Goal: Task Accomplishment & Management: Use online tool/utility

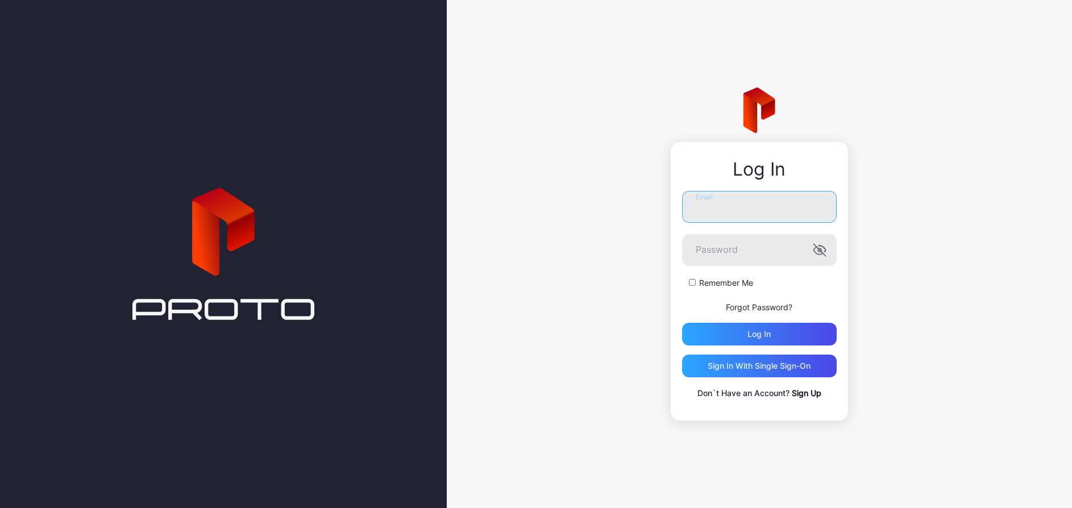
type input "**********"
click at [744, 333] on div "Log in" at bounding box center [759, 334] width 155 height 23
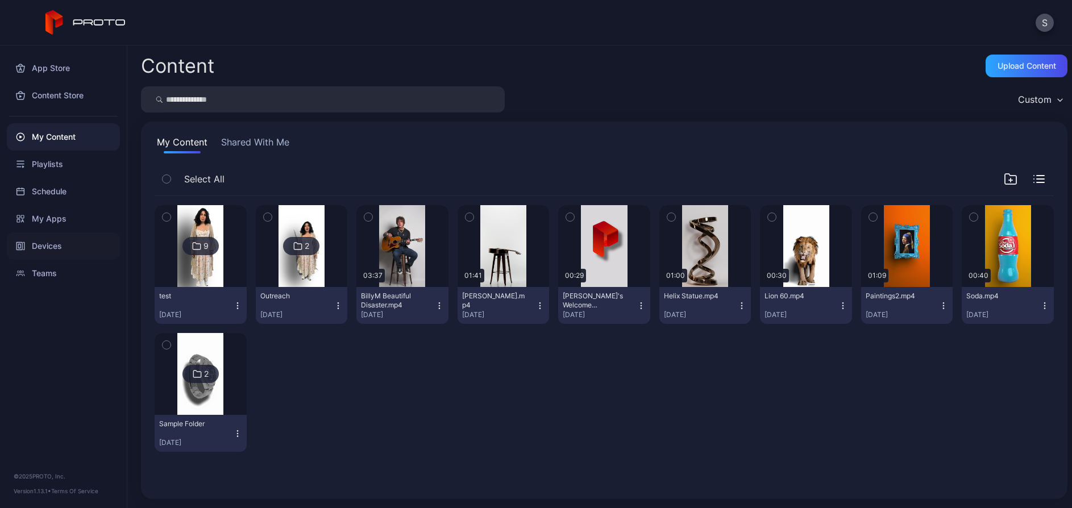
click at [49, 244] on div "Devices" at bounding box center [63, 246] width 113 height 27
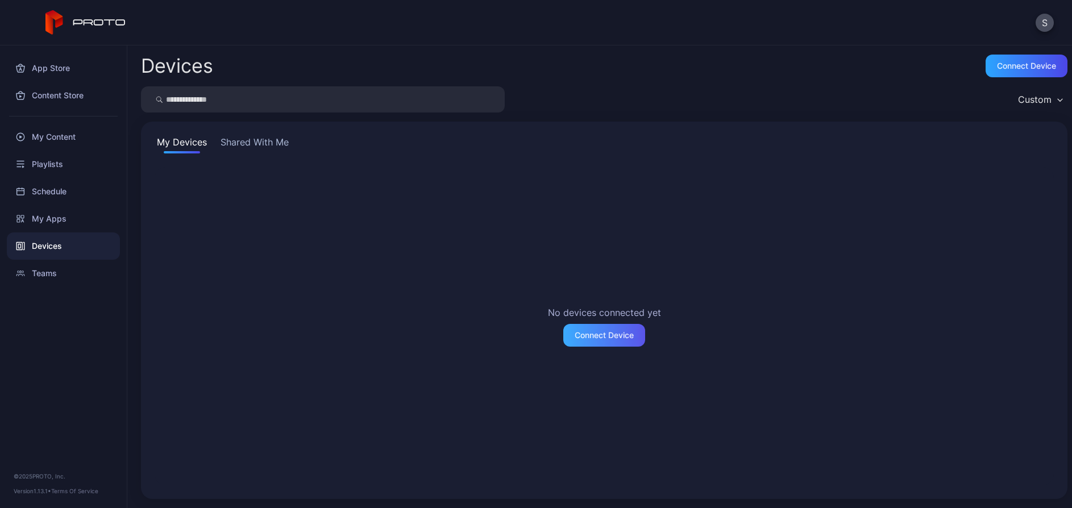
click at [583, 337] on div "Connect Device" at bounding box center [604, 335] width 59 height 9
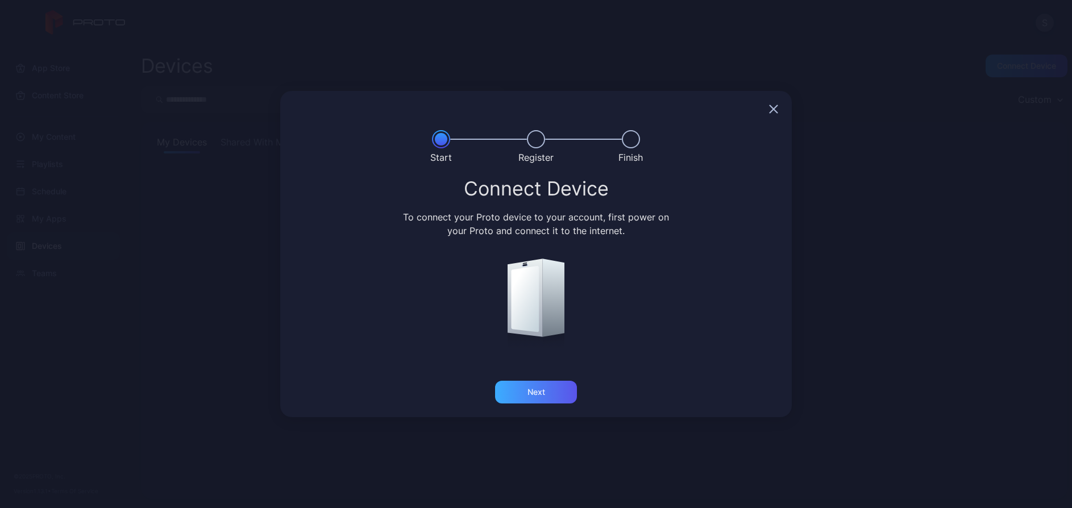
click at [533, 392] on div "Next" at bounding box center [537, 392] width 18 height 9
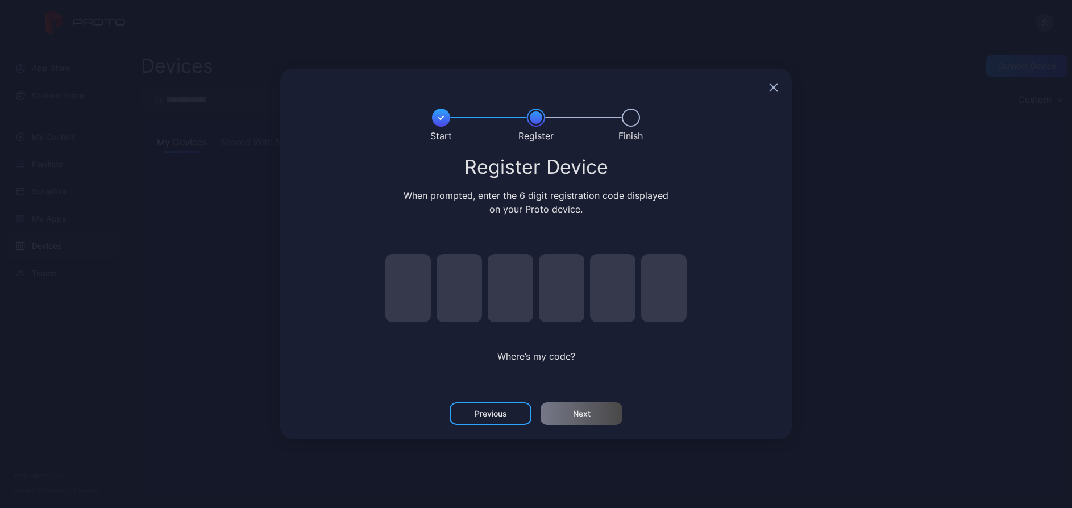
click at [777, 84] on icon "button" at bounding box center [773, 87] width 7 height 7
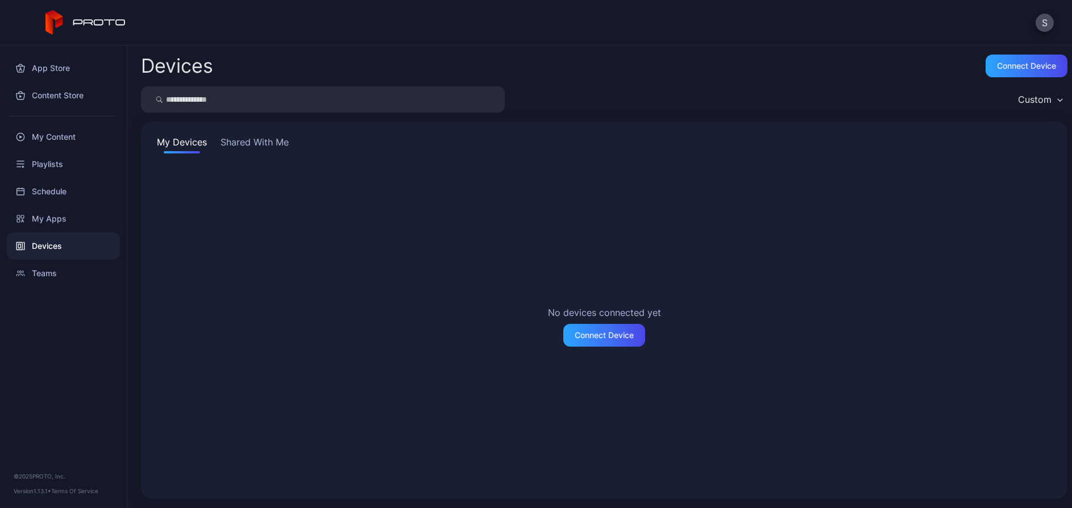
click at [838, 79] on div "Devices Connect device Custom My Devices Shared With Me No devices connected ye…" at bounding box center [599, 276] width 945 height 463
click at [54, 67] on div "App Store" at bounding box center [63, 68] width 113 height 27
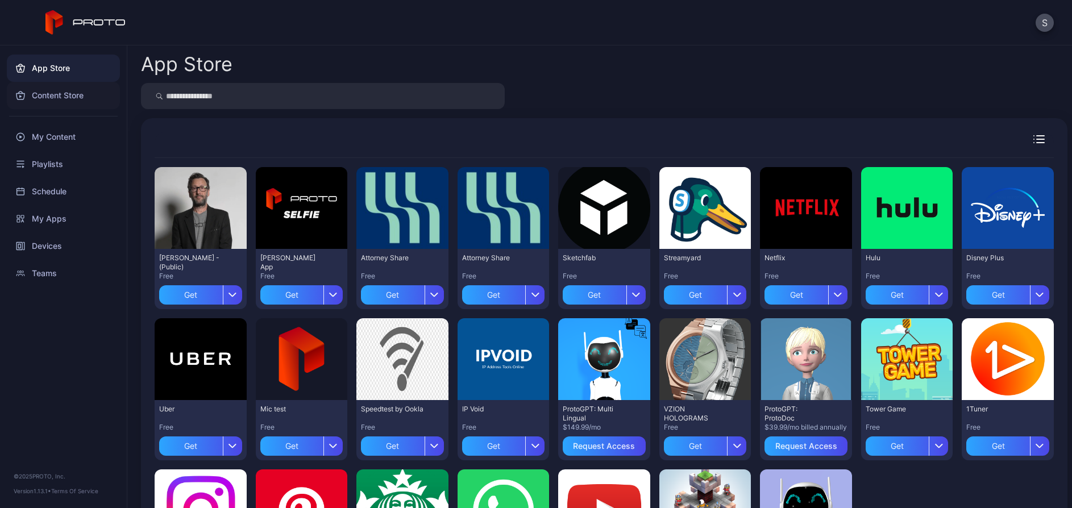
click at [54, 99] on div "Content Store" at bounding box center [63, 95] width 113 height 27
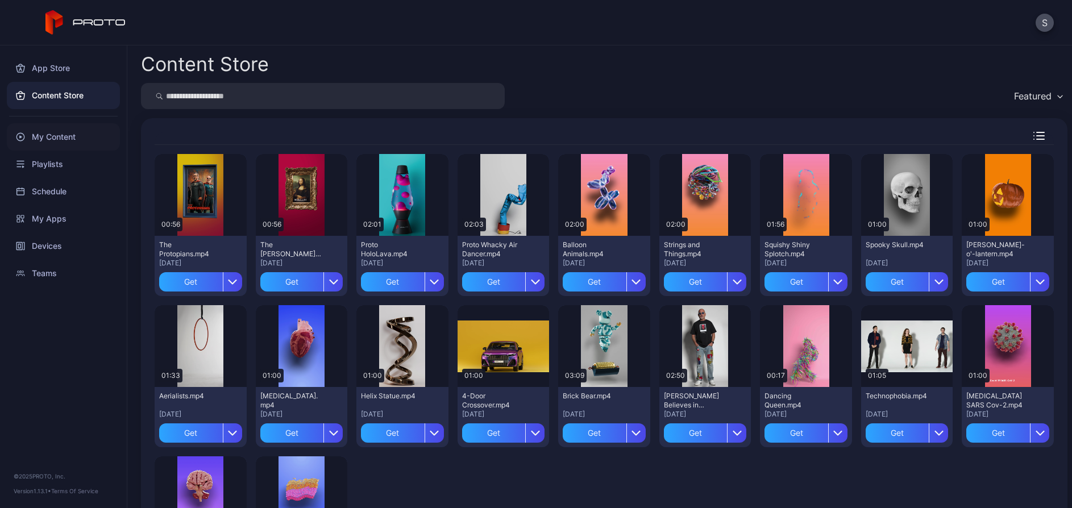
click at [53, 134] on div "My Content" at bounding box center [63, 136] width 113 height 27
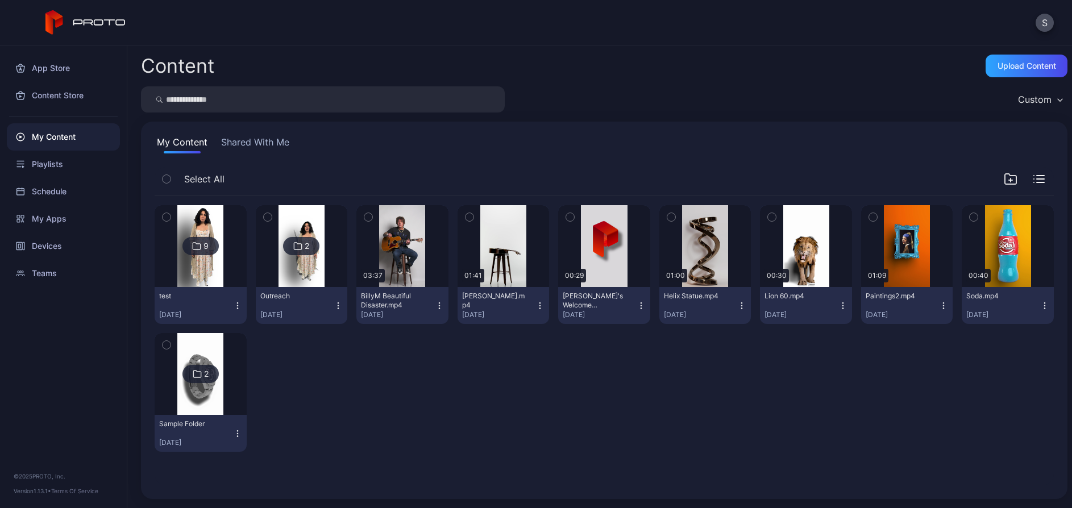
click at [264, 144] on button "Shared With Me" at bounding box center [255, 144] width 73 height 18
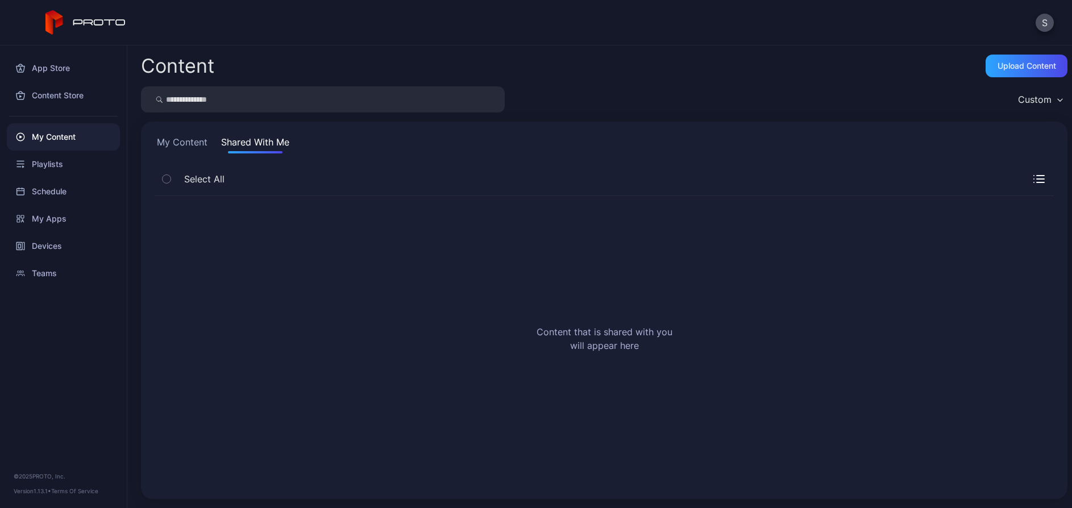
click at [176, 138] on button "My Content" at bounding box center [182, 144] width 55 height 18
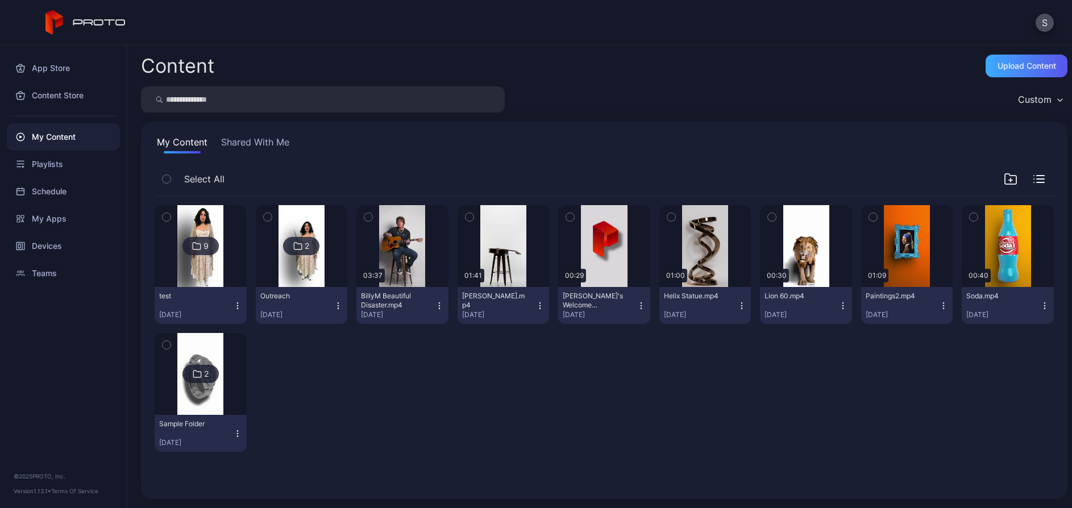
click at [1011, 63] on div "Upload Content" at bounding box center [1027, 65] width 59 height 9
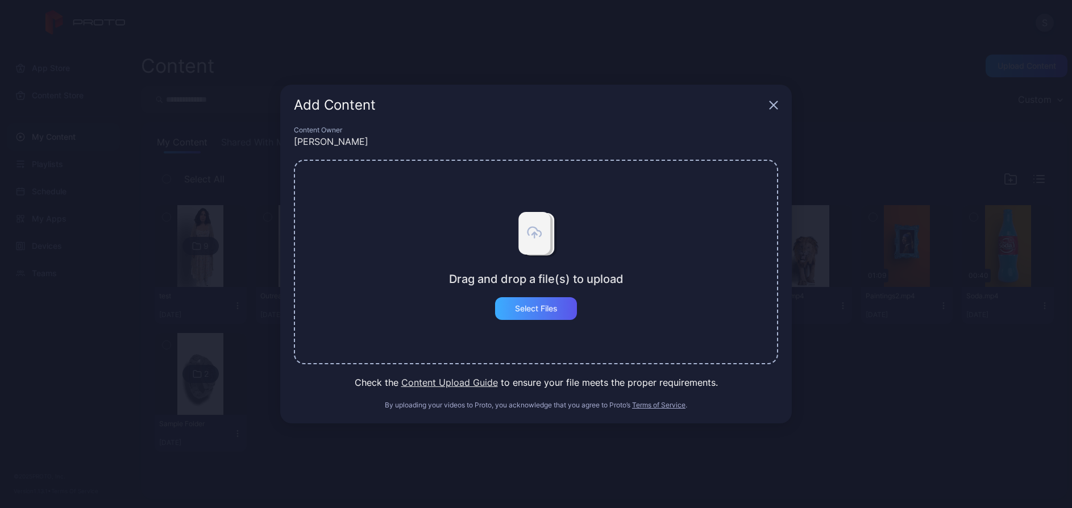
click at [543, 308] on div "Select Files" at bounding box center [536, 308] width 43 height 9
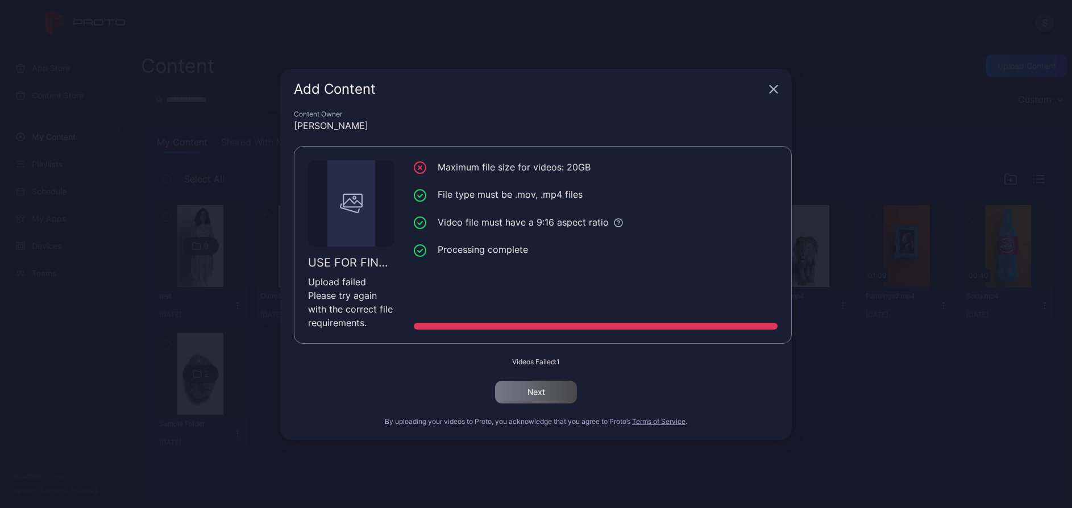
click at [775, 90] on icon "button" at bounding box center [773, 88] width 7 height 7
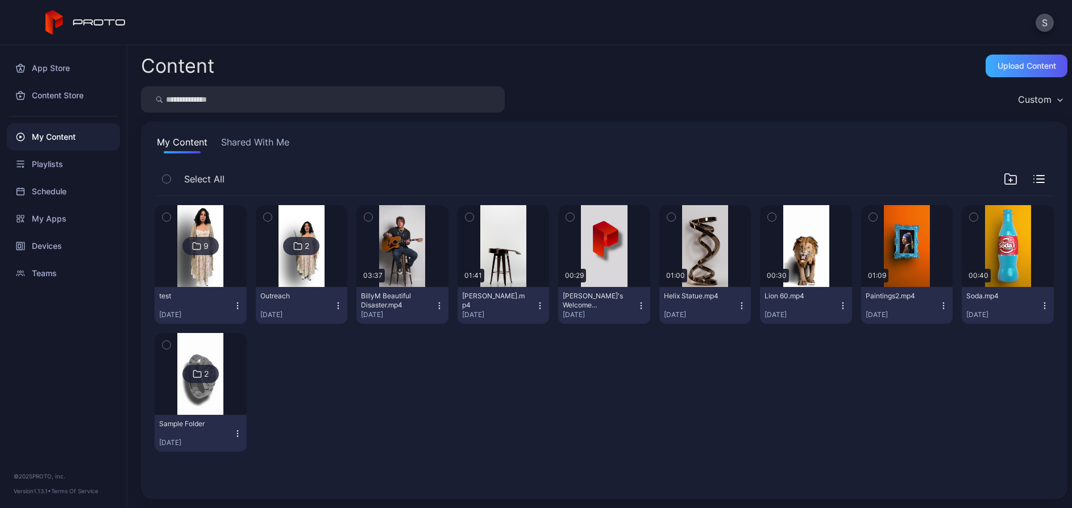
click at [998, 61] on div "Upload Content" at bounding box center [1027, 65] width 59 height 9
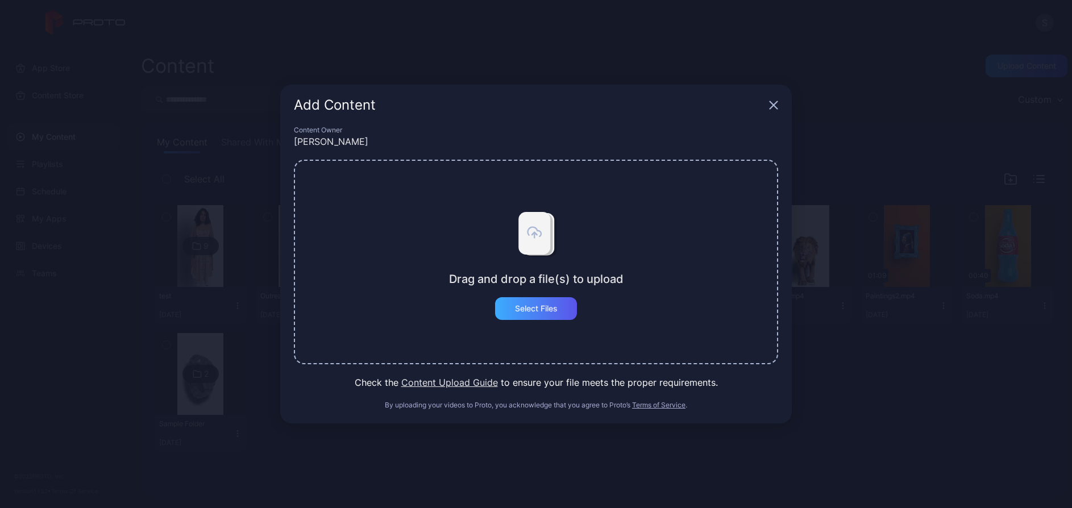
click at [542, 310] on div "Select Files" at bounding box center [536, 308] width 43 height 9
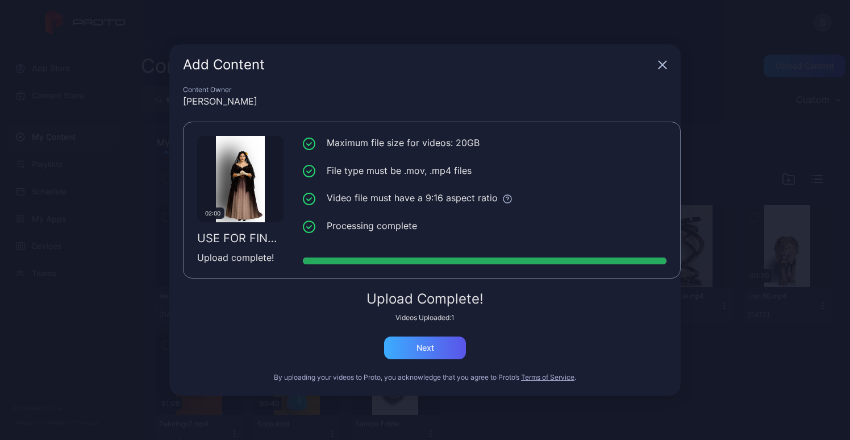
click at [422, 348] on div "Next" at bounding box center [426, 347] width 18 height 9
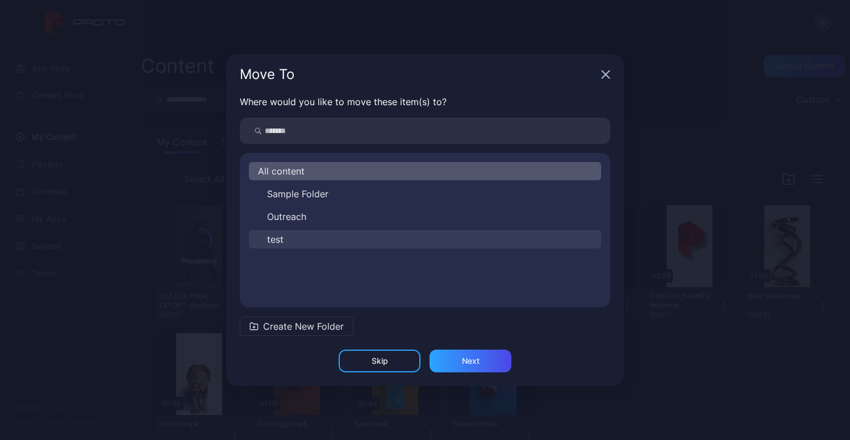
click at [283, 241] on span "test" at bounding box center [275, 240] width 16 height 14
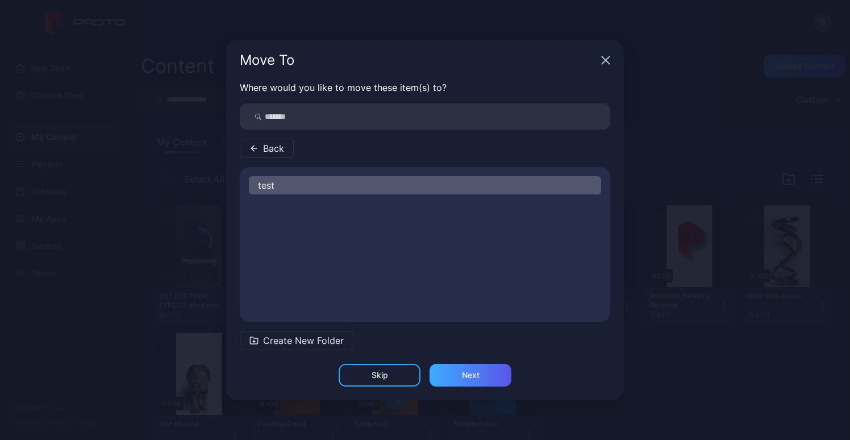
click at [480, 373] on div "Next" at bounding box center [471, 375] width 82 height 23
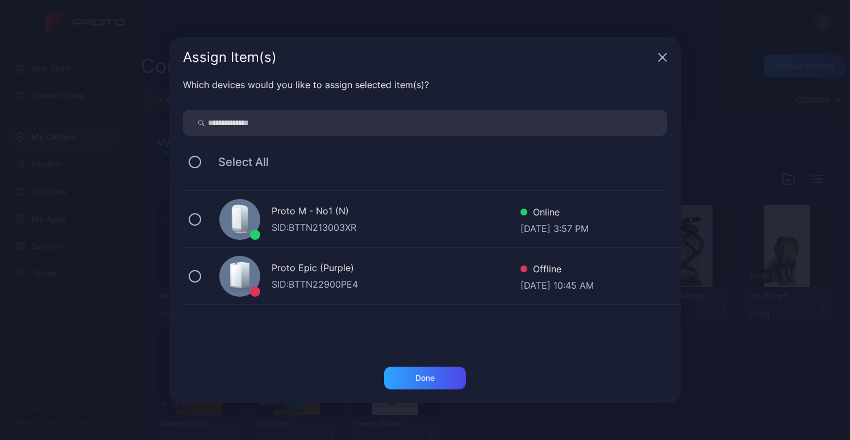
click at [294, 218] on div "Proto M - No1 (N)" at bounding box center [396, 212] width 249 height 16
click at [420, 375] on div "Done" at bounding box center [425, 377] width 19 height 9
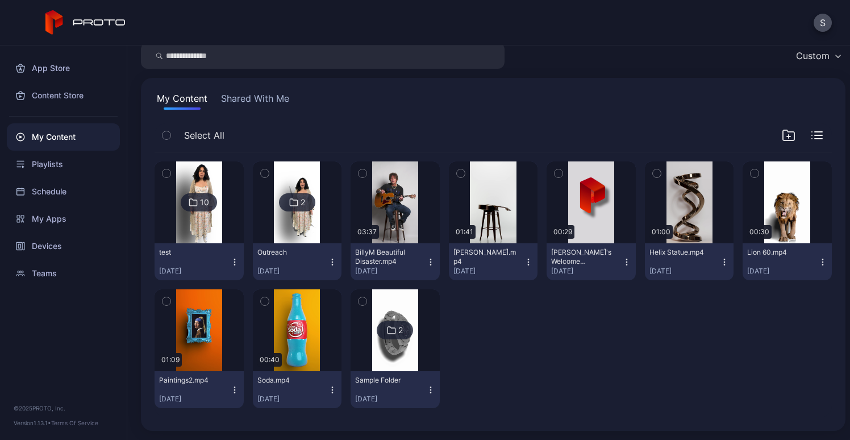
scroll to position [44, 0]
click at [201, 198] on div "10" at bounding box center [204, 202] width 9 height 10
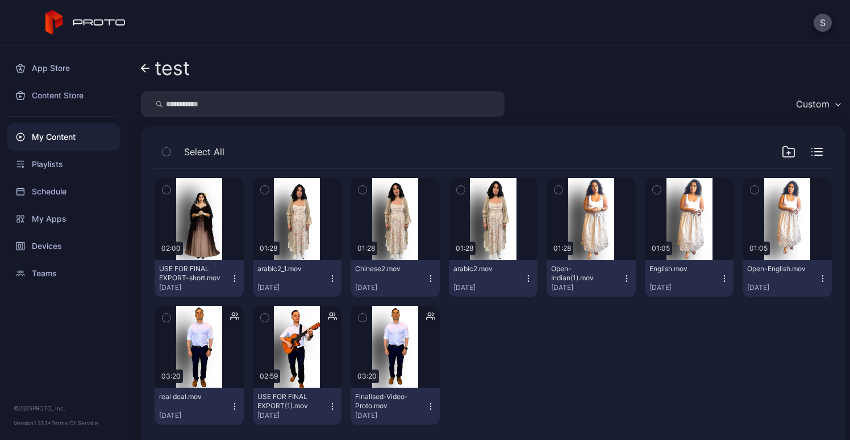
click at [72, 140] on div "My Content" at bounding box center [63, 136] width 113 height 27
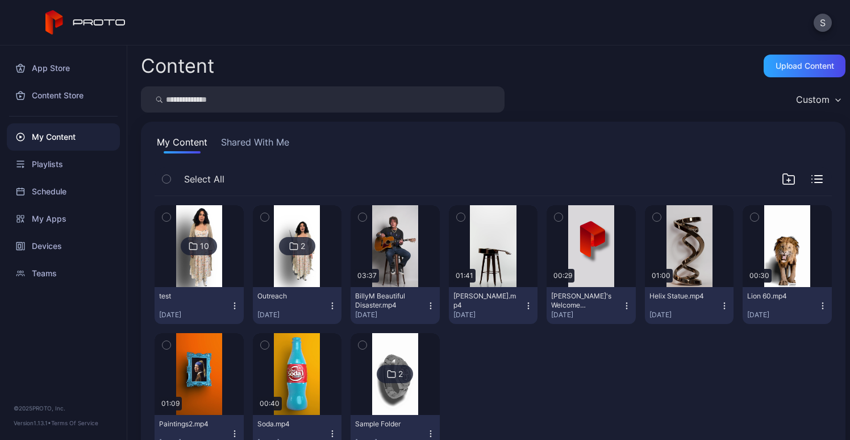
scroll to position [44, 0]
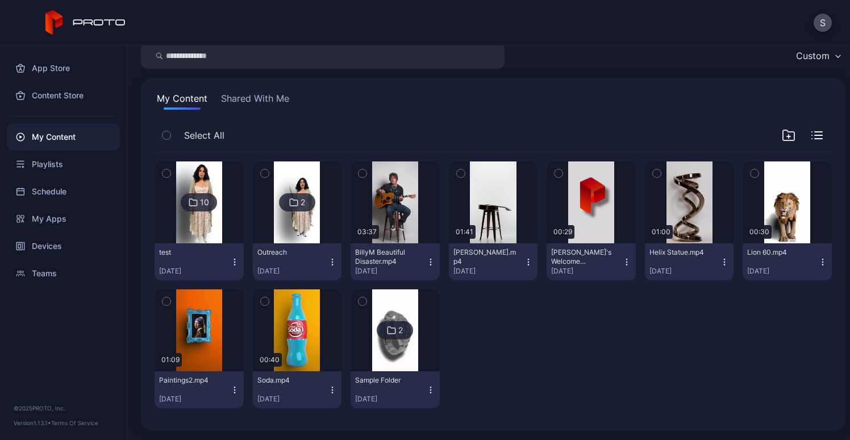
click at [651, 366] on div "10 test [DATE] 2 Outreach [DATE] Preview 03:37 BillyM Beautiful Disaster.mp4 [D…" at bounding box center [494, 284] width 678 height 265
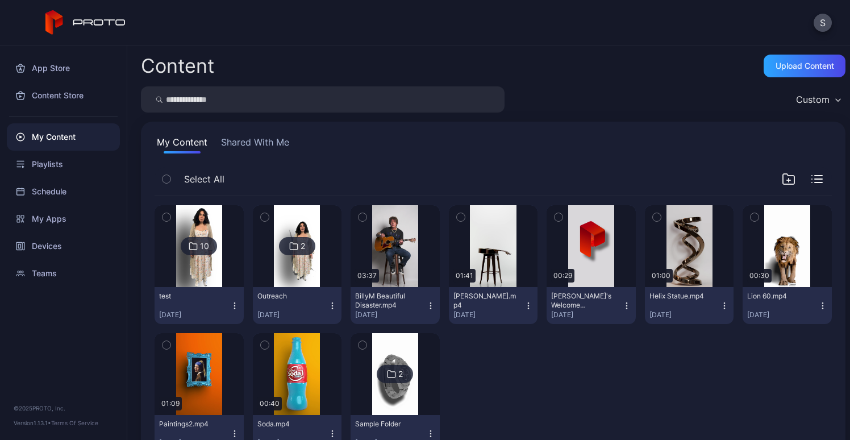
scroll to position [0, 0]
click at [234, 302] on icon "button" at bounding box center [234, 302] width 1 height 1
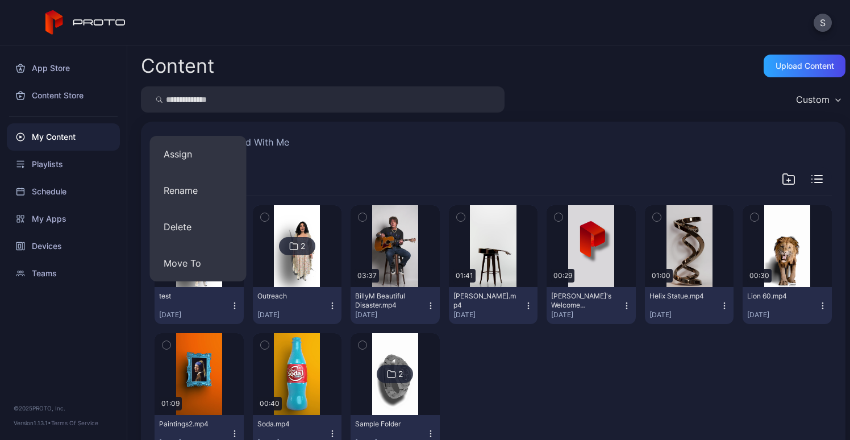
click at [59, 348] on div "App Store Content Store My Content Playlists Schedule My Apps Devices Teams © 2…" at bounding box center [63, 242] width 127 height 395
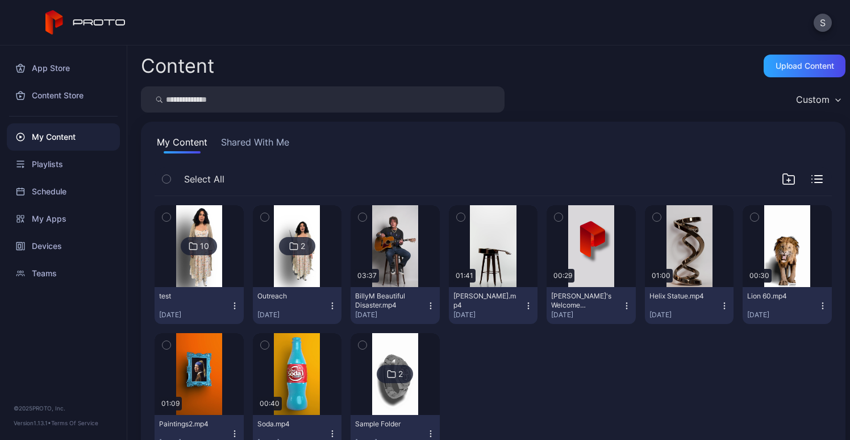
click at [198, 258] on img at bounding box center [199, 246] width 46 height 82
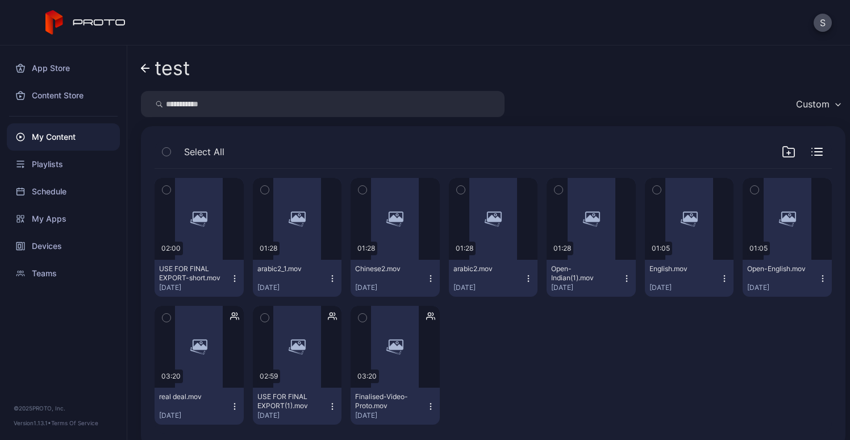
click at [198, 258] on div "Preview" at bounding box center [199, 219] width 89 height 82
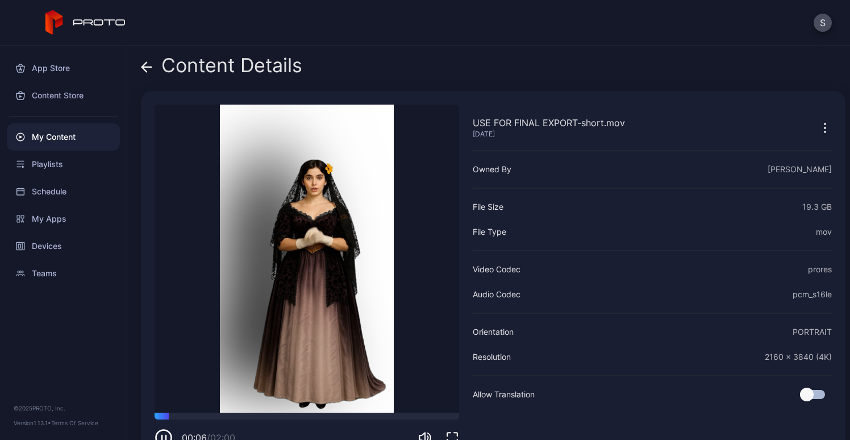
click at [819, 135] on button "button" at bounding box center [826, 127] width 14 height 23
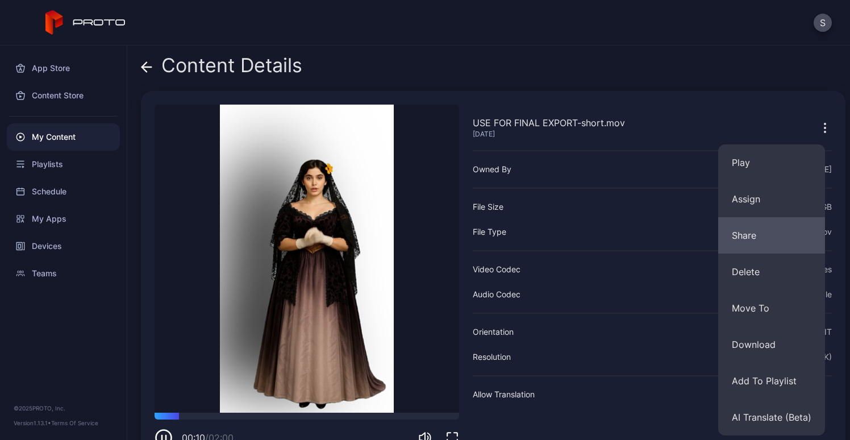
click at [798, 238] on button "Share" at bounding box center [772, 235] width 107 height 36
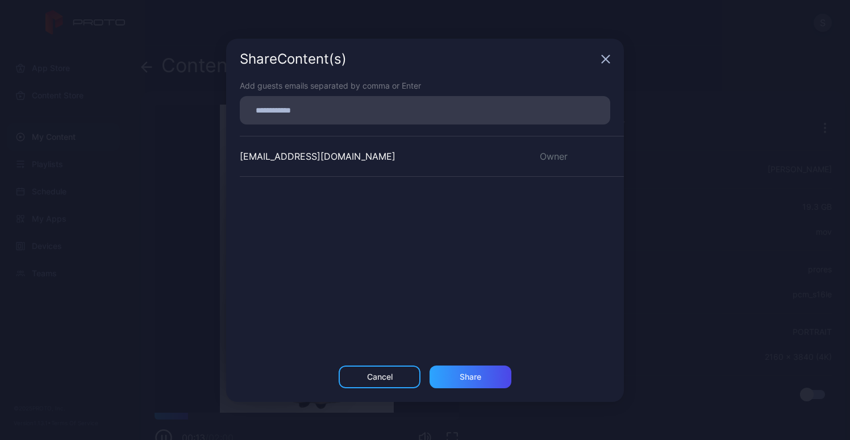
click at [604, 59] on icon "button" at bounding box center [605, 59] width 9 height 9
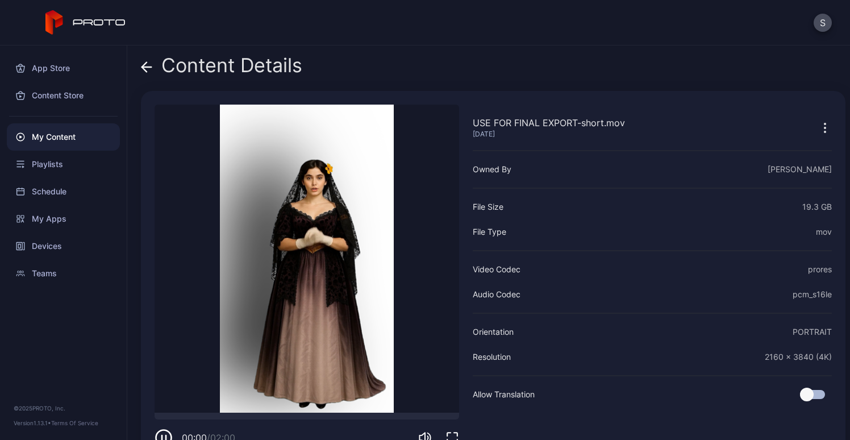
click at [145, 62] on icon at bounding box center [146, 66] width 11 height 11
